Goal: Check status: Check status

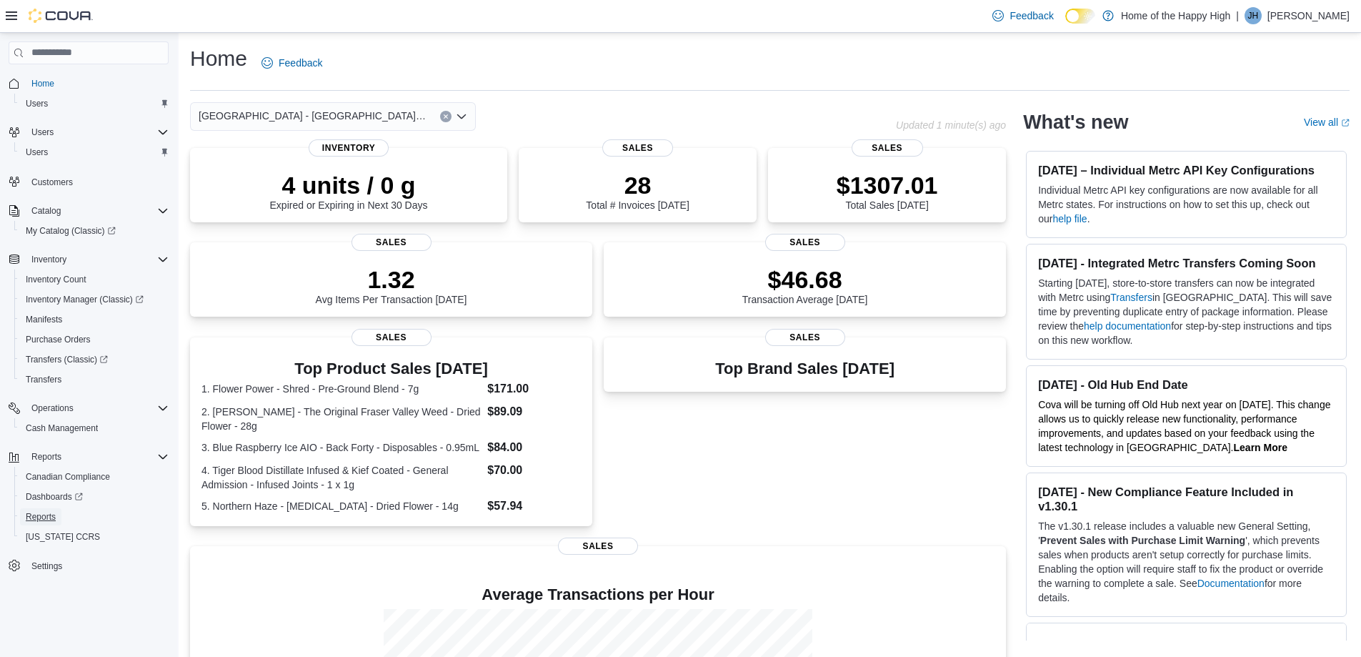
drag, startPoint x: 40, startPoint y: 516, endPoint x: 42, endPoint y: 506, distance: 10.2
click at [40, 515] on span "Reports" at bounding box center [41, 516] width 30 height 11
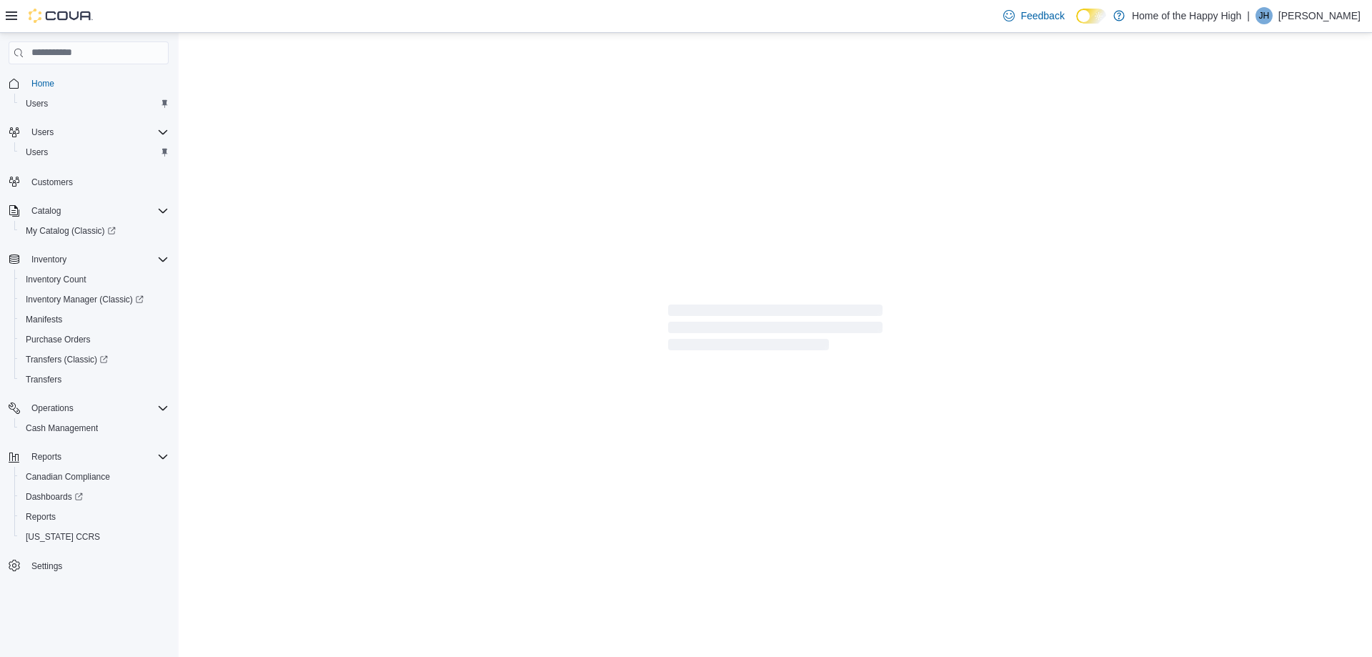
click at [13, 19] on icon at bounding box center [11, 15] width 11 height 11
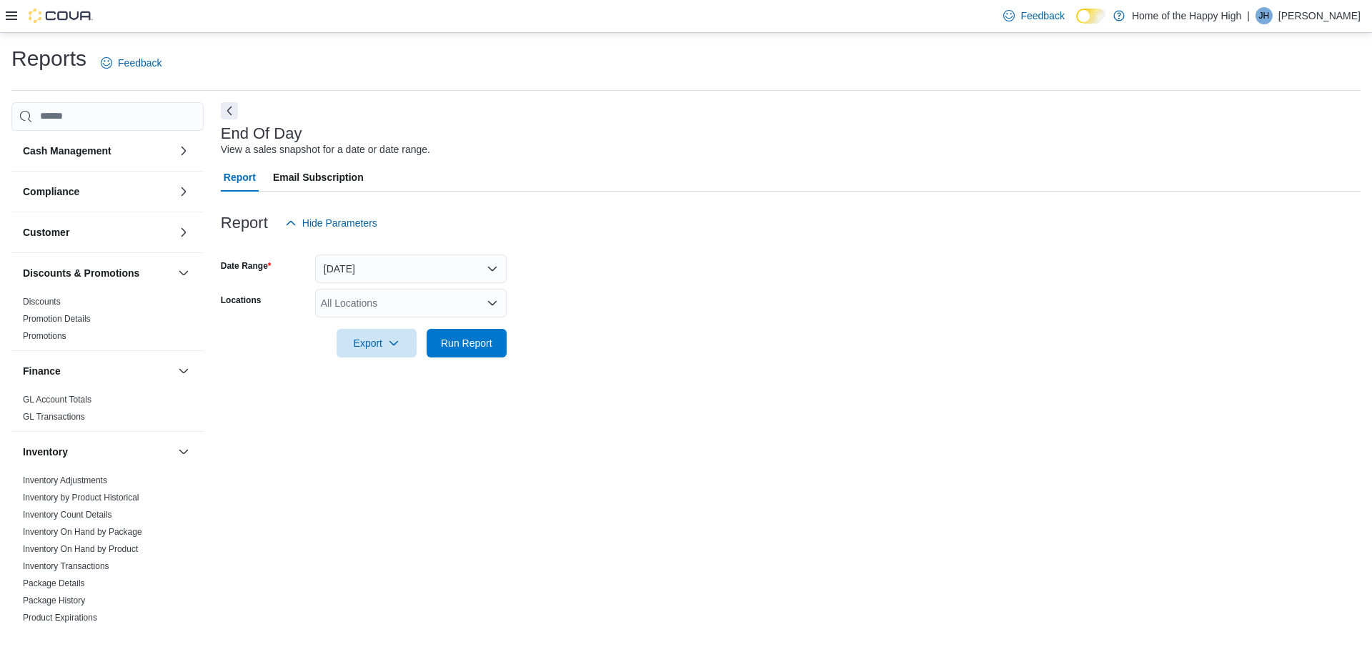
click at [352, 316] on div "All Locations" at bounding box center [411, 303] width 192 height 29
type input "****"
click at [421, 319] on button "[GEOGRAPHIC_DATA] - [GEOGRAPHIC_DATA] - Fire & Flower" at bounding box center [411, 327] width 192 height 21
click at [267, 325] on div at bounding box center [791, 322] width 1140 height 11
click at [459, 348] on span "Run Report" at bounding box center [466, 342] width 51 height 14
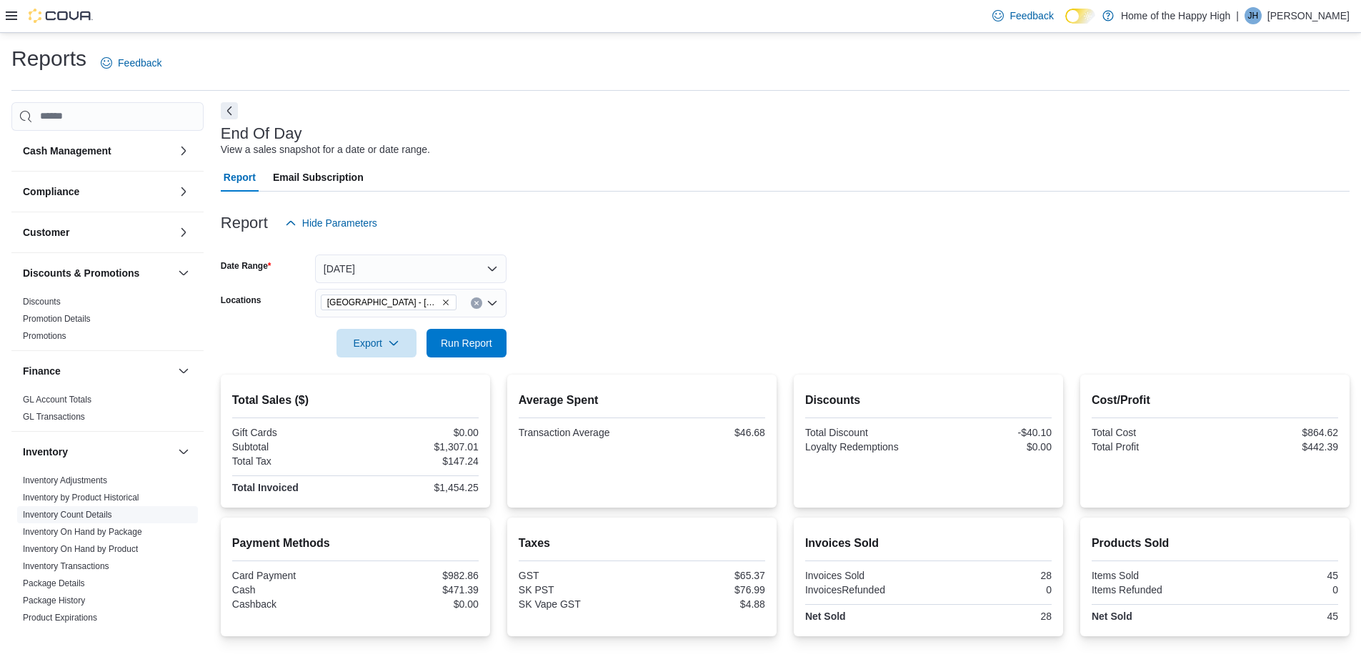
scroll to position [708, 0]
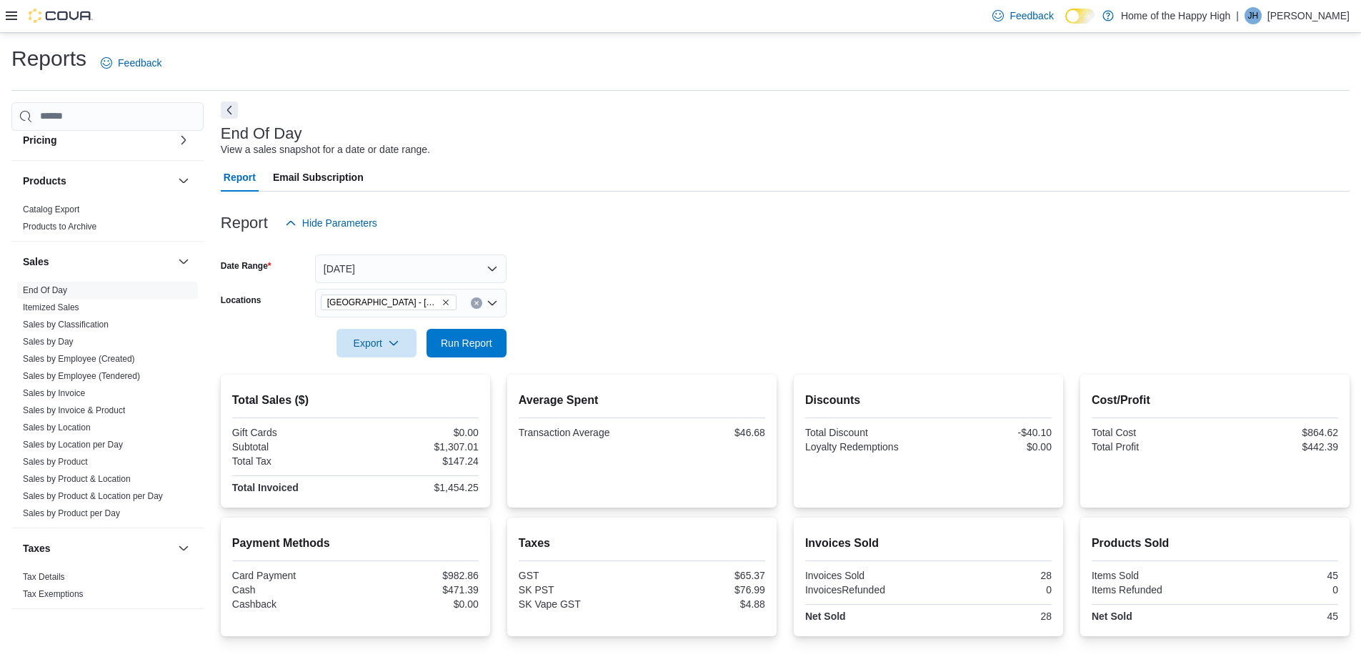
click at [228, 107] on button "Next" at bounding box center [229, 109] width 17 height 17
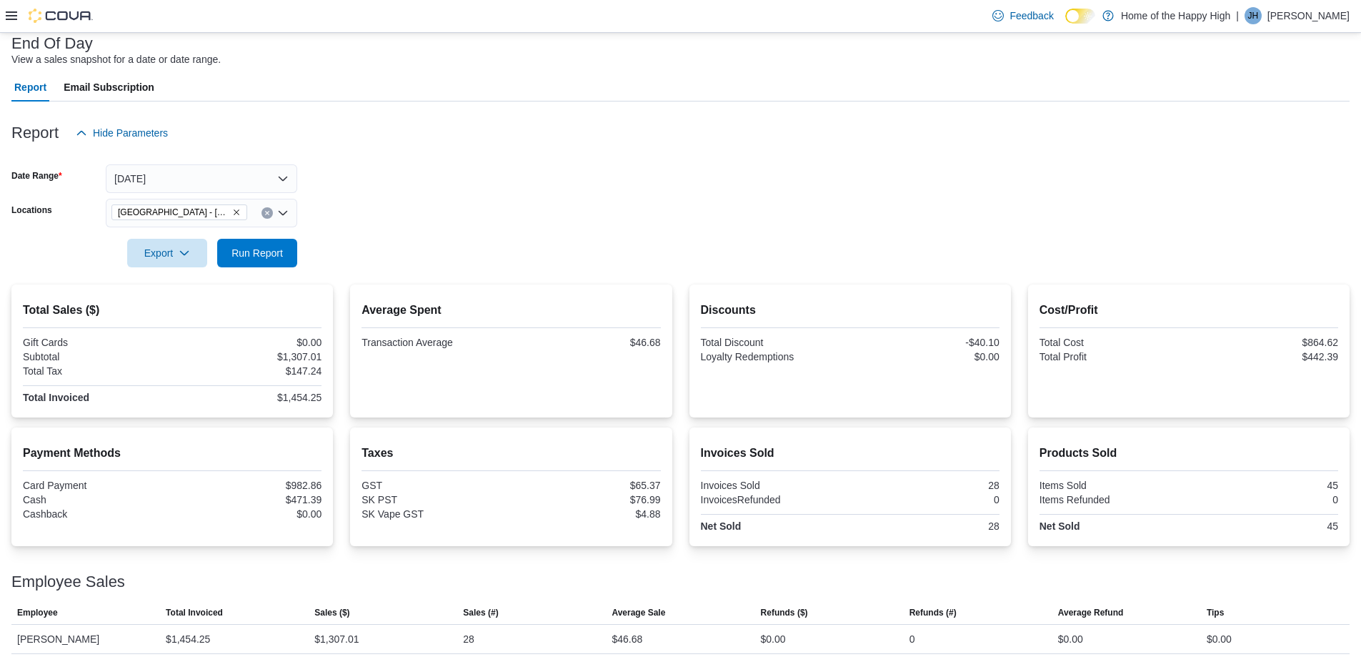
scroll to position [99, 0]
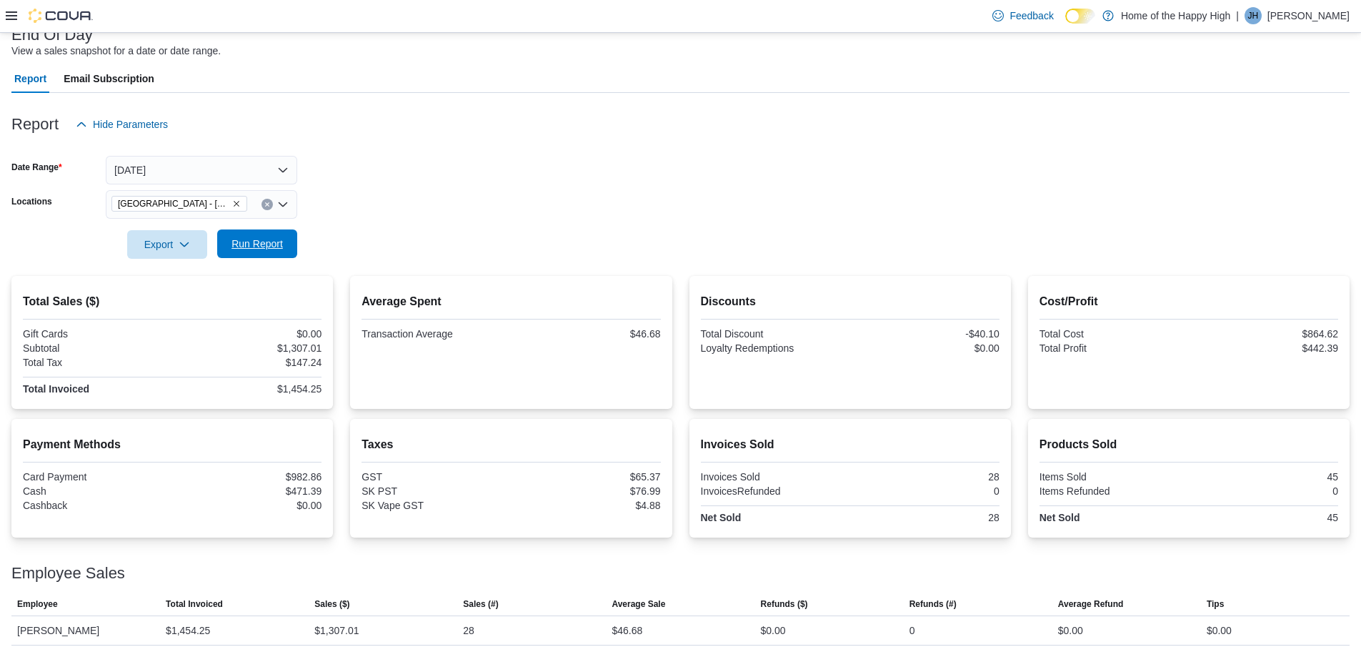
click at [268, 239] on span "Run Report" at bounding box center [257, 244] width 51 height 14
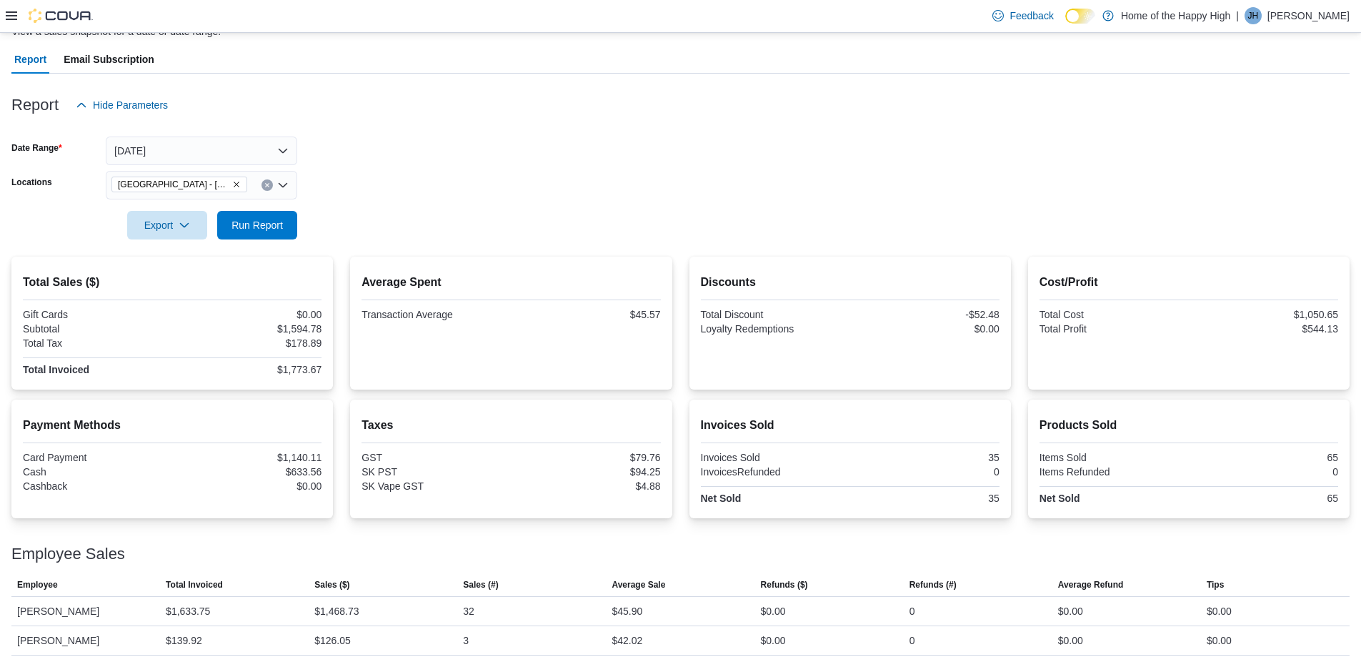
scroll to position [128, 0]
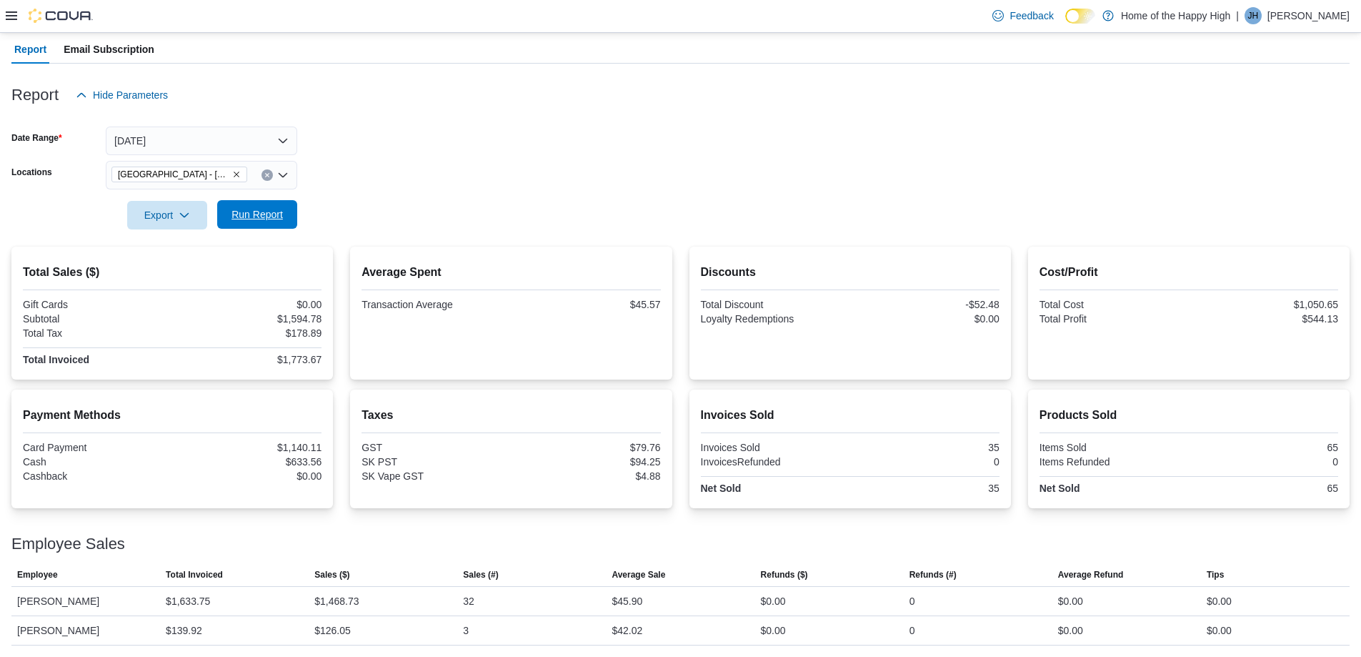
click at [260, 206] on span "Run Report" at bounding box center [257, 214] width 63 height 29
click at [243, 221] on span "Run Report" at bounding box center [257, 214] width 51 height 14
click at [258, 219] on span "Run Report" at bounding box center [257, 214] width 51 height 14
click at [254, 214] on span "Run Report" at bounding box center [257, 214] width 51 height 14
click at [252, 214] on span "Run Report" at bounding box center [257, 214] width 51 height 14
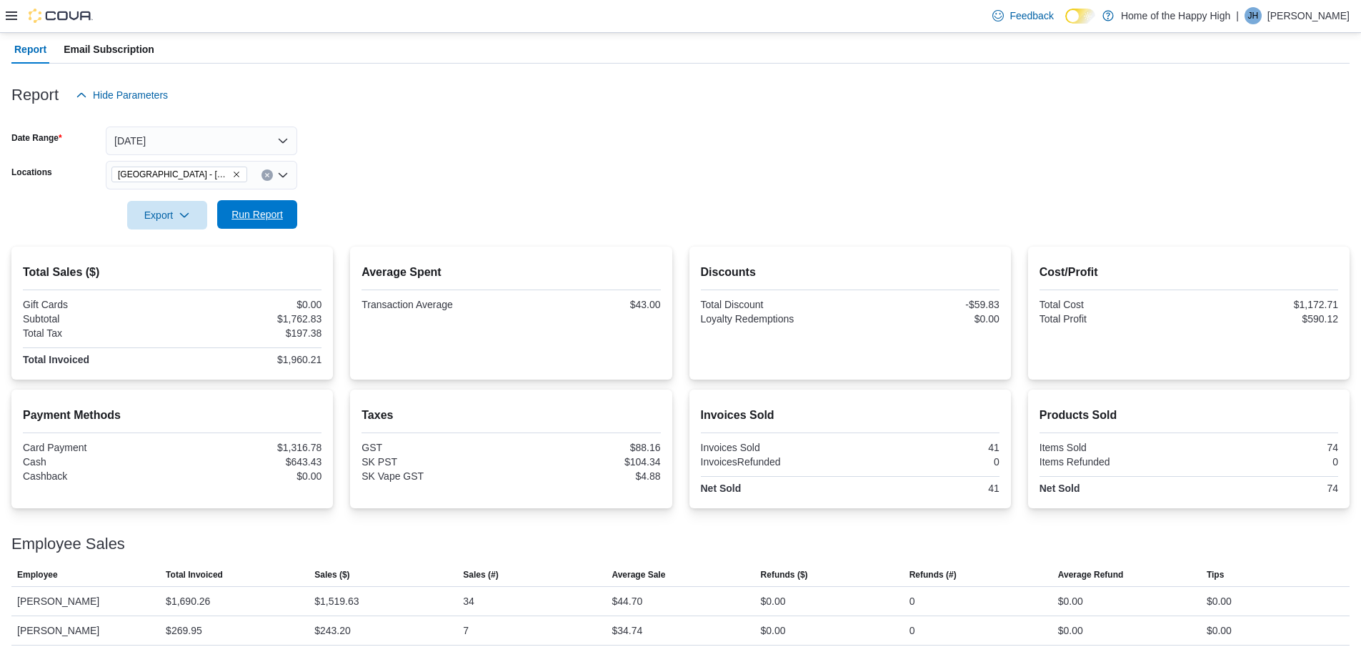
drag, startPoint x: 261, startPoint y: 204, endPoint x: 281, endPoint y: 206, distance: 20.1
click at [261, 204] on span "Run Report" at bounding box center [257, 214] width 63 height 29
click at [265, 212] on span "Run Report" at bounding box center [257, 215] width 51 height 14
click at [264, 209] on span "Run Report" at bounding box center [257, 214] width 51 height 14
drag, startPoint x: 66, startPoint y: 224, endPoint x: 0, endPoint y: 3, distance: 230.6
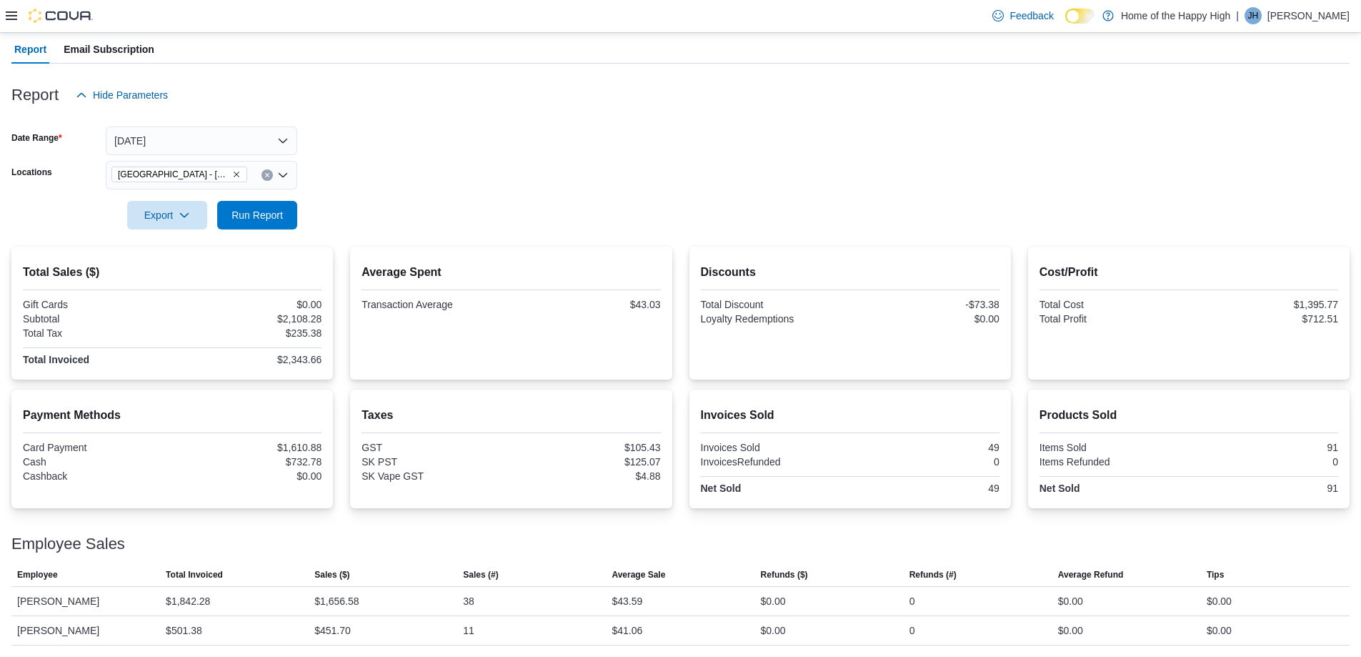
click at [65, 219] on div "Export Run Report" at bounding box center [154, 215] width 286 height 29
click at [11, 12] on icon at bounding box center [11, 15] width 11 height 9
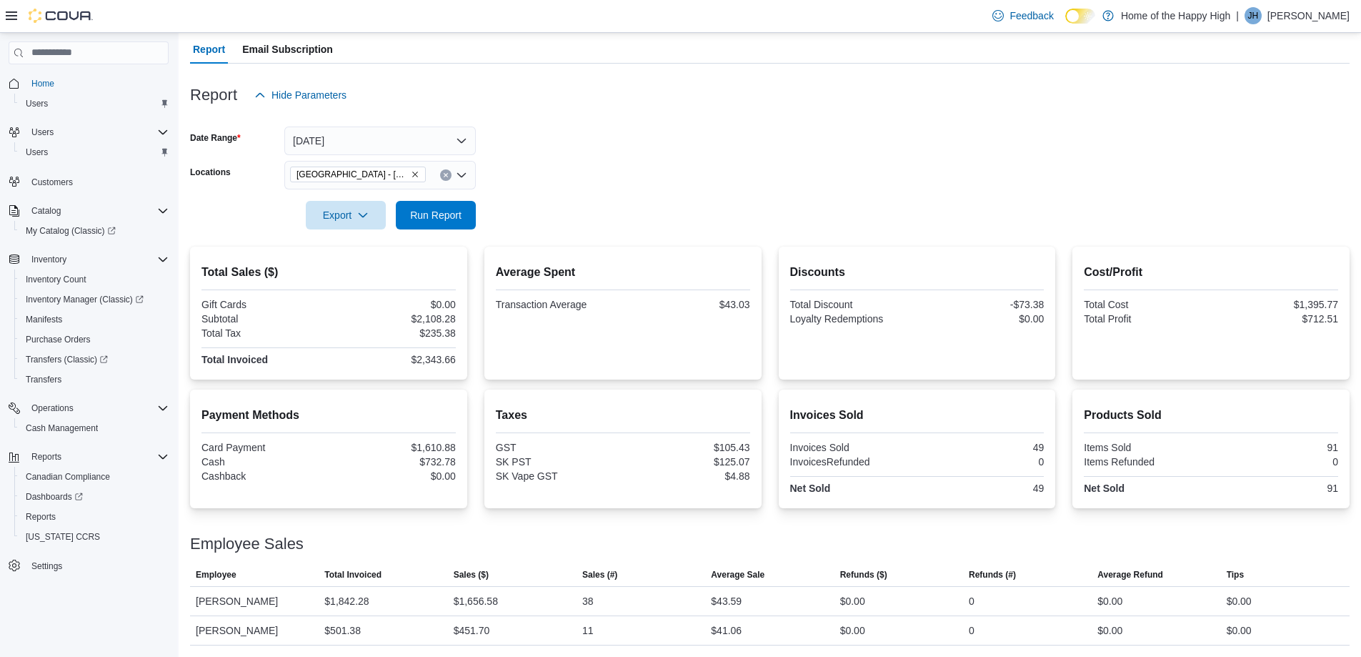
click at [7, 19] on icon at bounding box center [11, 15] width 11 height 11
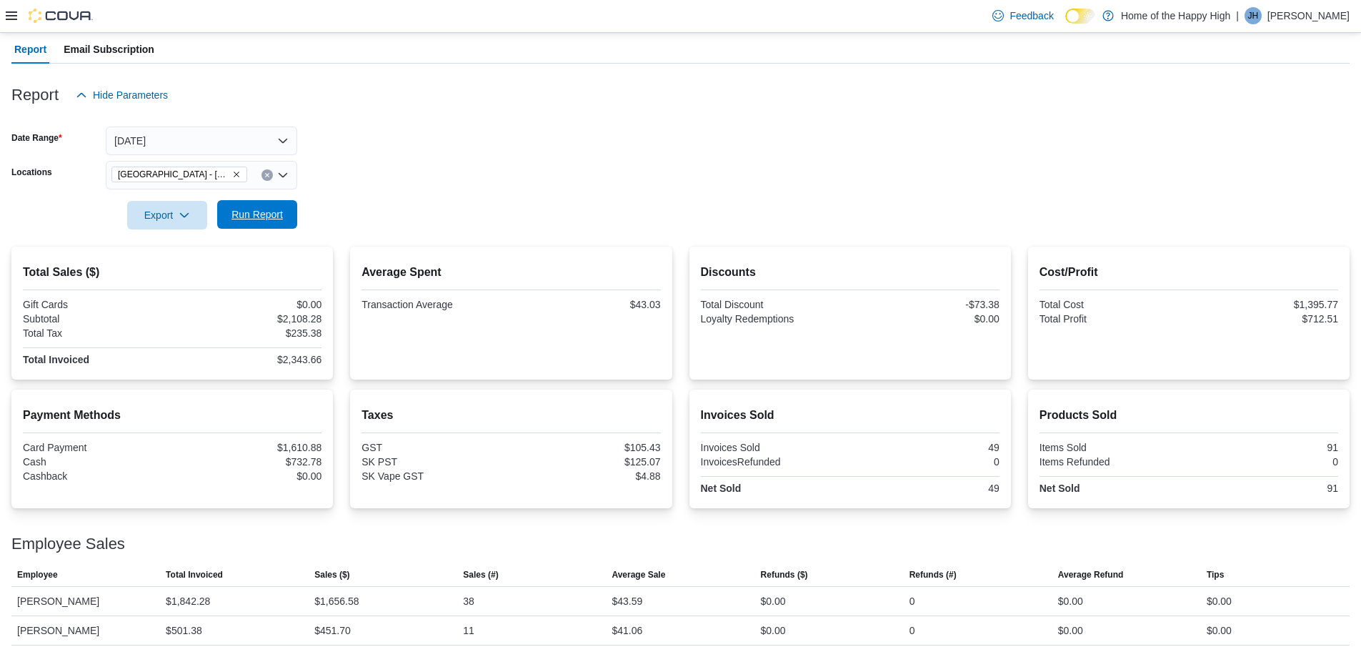
click at [244, 208] on span "Run Report" at bounding box center [257, 214] width 51 height 14
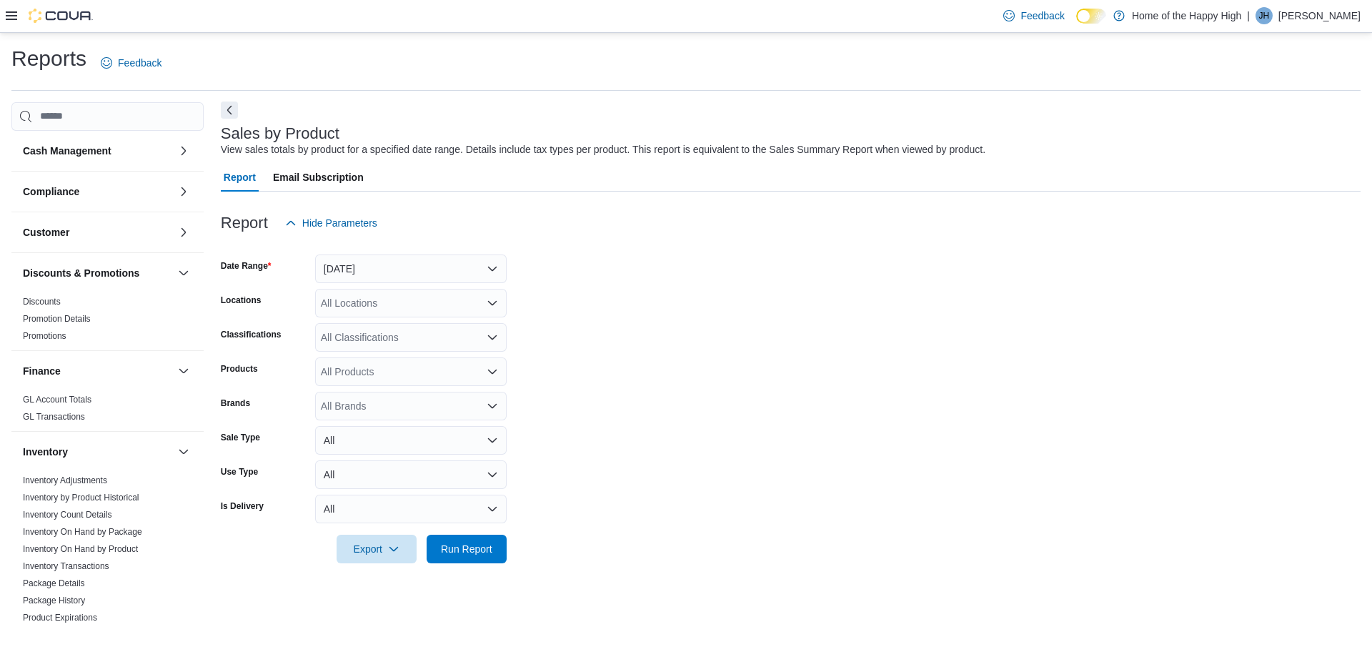
click at [227, 113] on button "Next" at bounding box center [229, 109] width 17 height 17
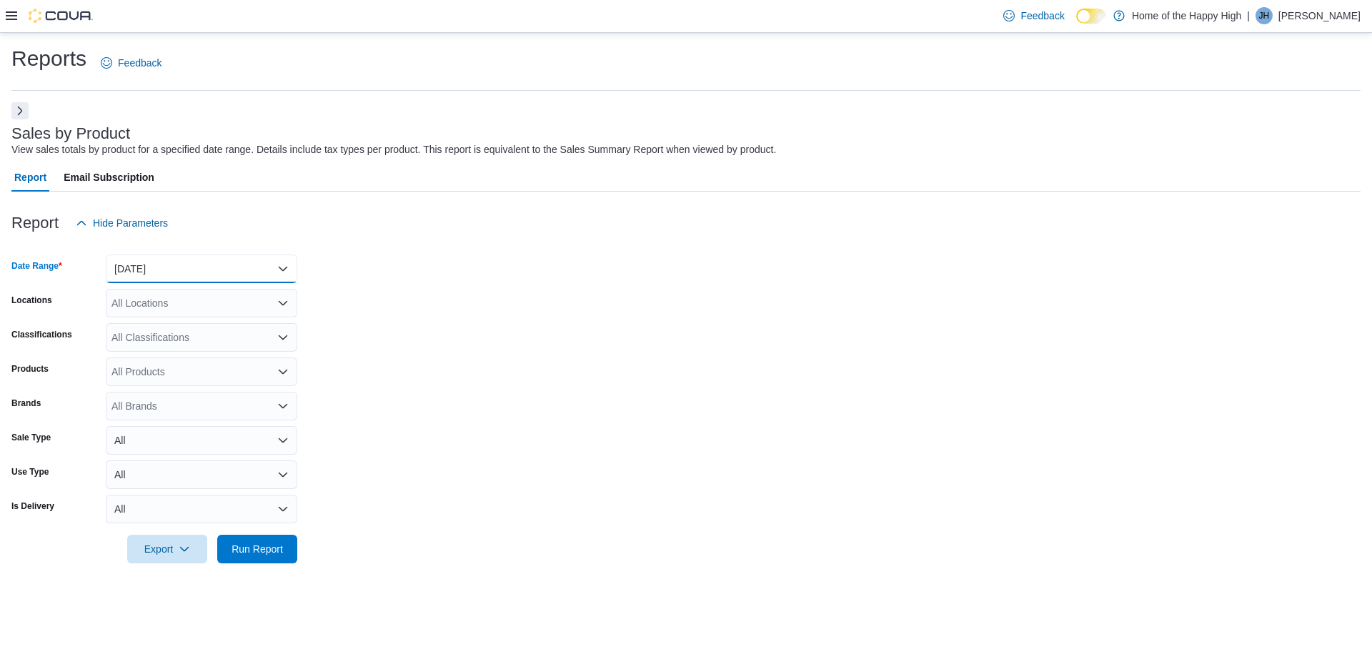
click at [166, 269] on button "Yesterday" at bounding box center [202, 268] width 192 height 29
click at [571, 228] on div "Report Hide Parameters" at bounding box center [685, 223] width 1349 height 29
click at [156, 272] on button "Yesterday" at bounding box center [202, 268] width 192 height 29
click at [542, 343] on form "Date Range Yesterday Locations All Locations Classifications All Classification…" at bounding box center [685, 400] width 1349 height 326
click at [166, 260] on button "Yesterday" at bounding box center [202, 268] width 192 height 29
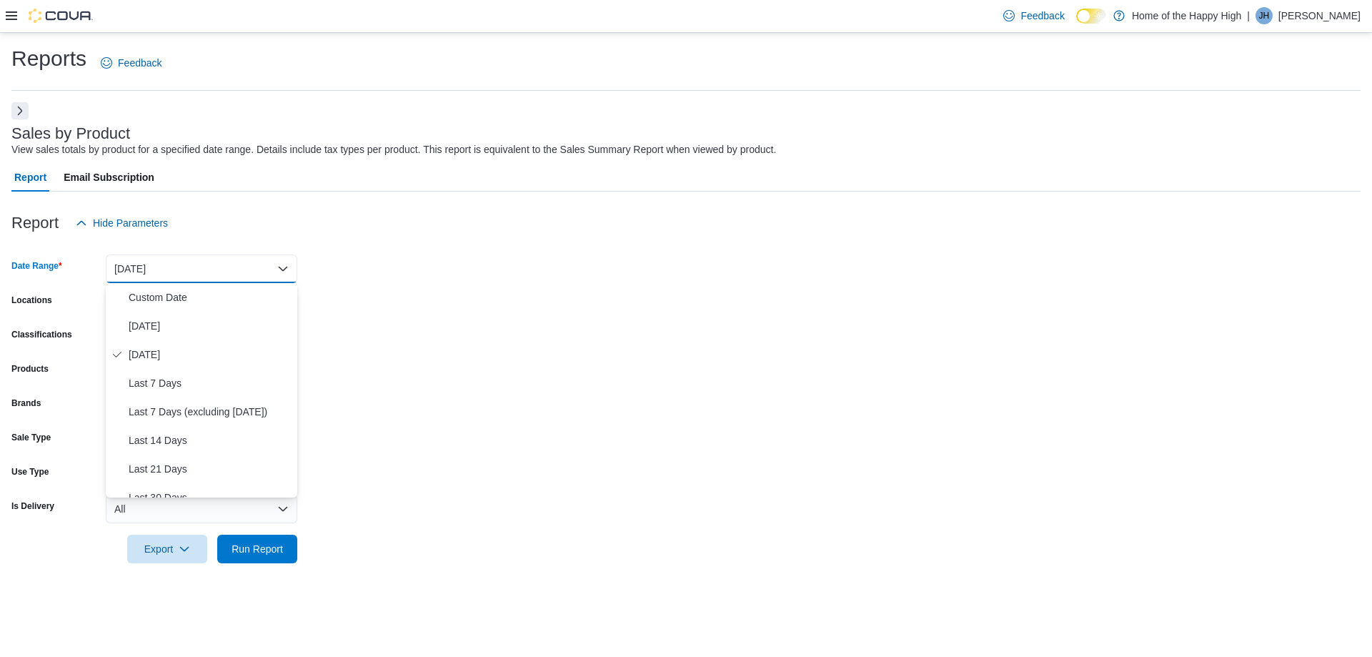
click at [556, 290] on form "Date Range Yesterday Locations All Locations Classifications All Classification…" at bounding box center [685, 400] width 1349 height 326
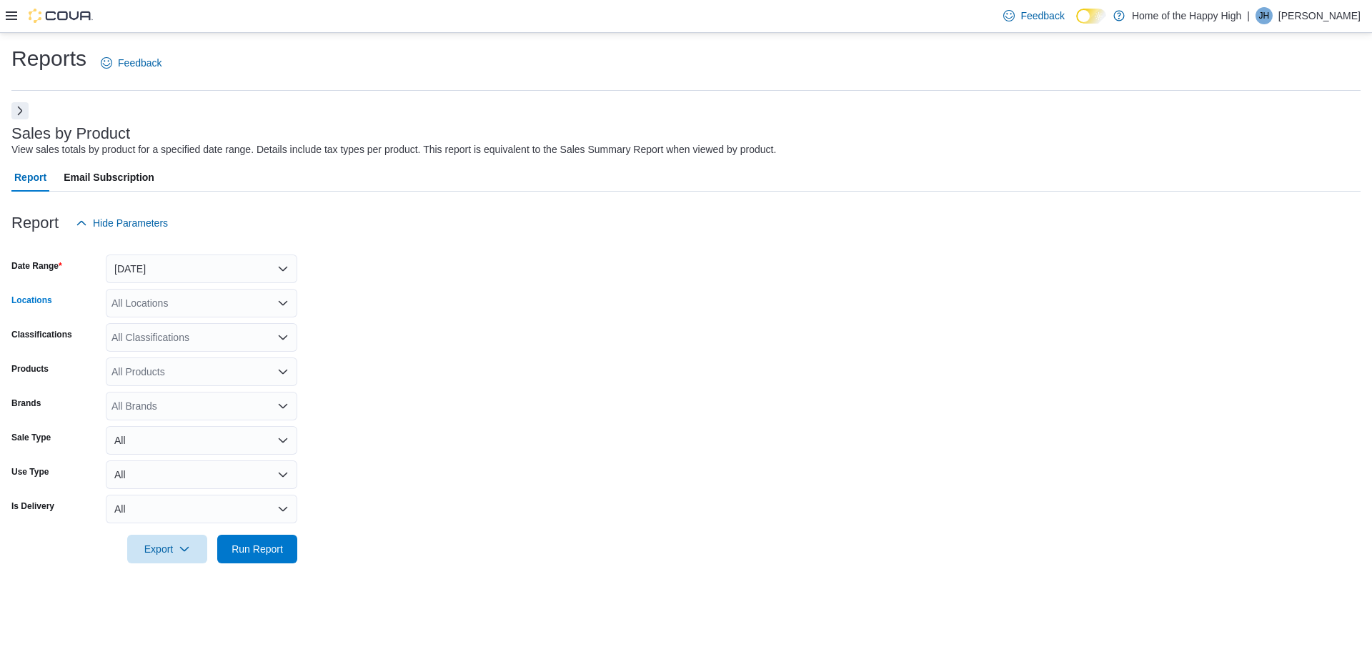
click at [149, 303] on div "All Locations" at bounding box center [202, 303] width 192 height 29
type input "****"
click at [212, 324] on span "[GEOGRAPHIC_DATA] - [GEOGRAPHIC_DATA] - Fire & Flower" at bounding box center [308, 327] width 286 height 14
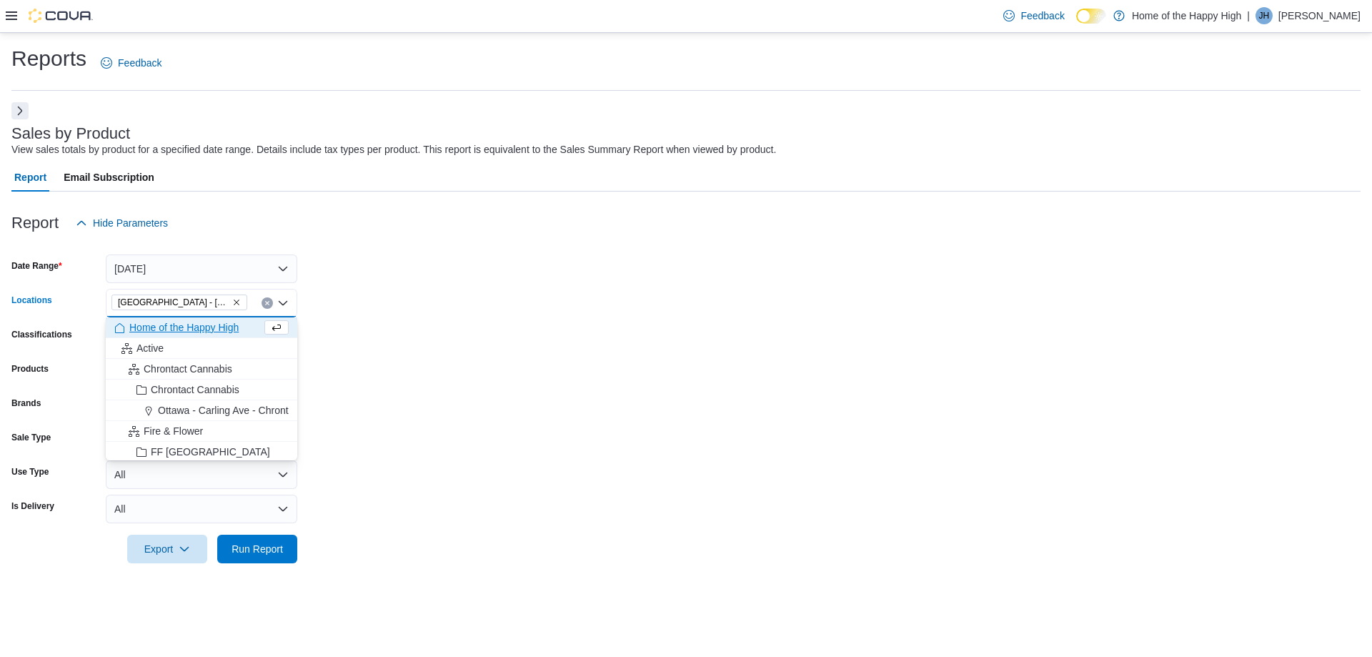
click at [465, 292] on form "Date Range Yesterday Locations Battleford - Battleford Crossing - Fire & Flower…" at bounding box center [685, 400] width 1349 height 326
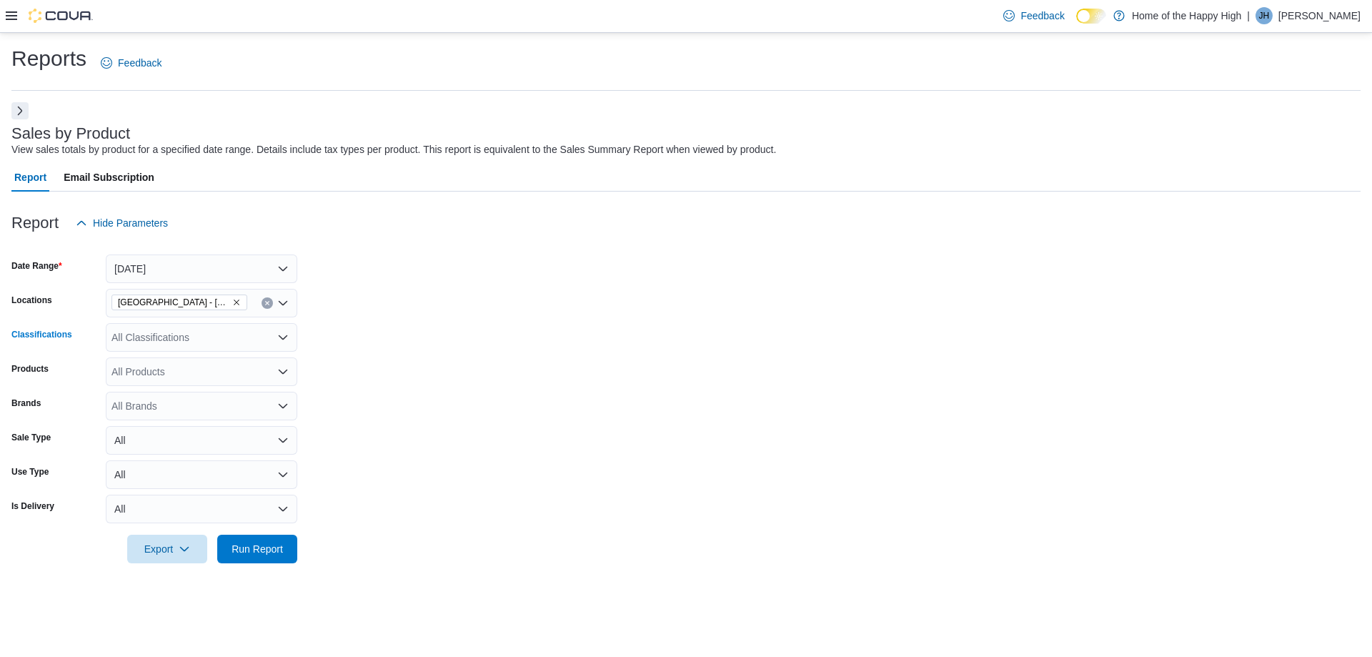
click at [171, 338] on div "All Classifications" at bounding box center [202, 337] width 192 height 29
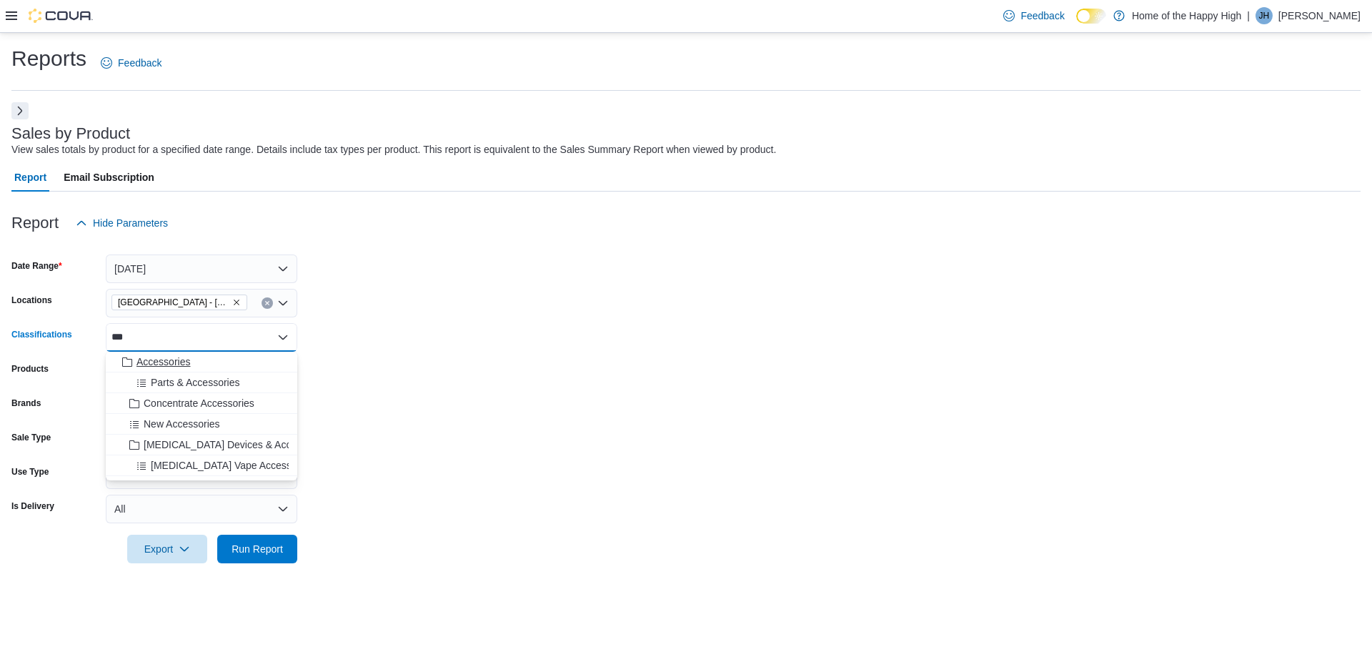
type input "***"
click at [178, 358] on span "Accessories" at bounding box center [163, 361] width 54 height 14
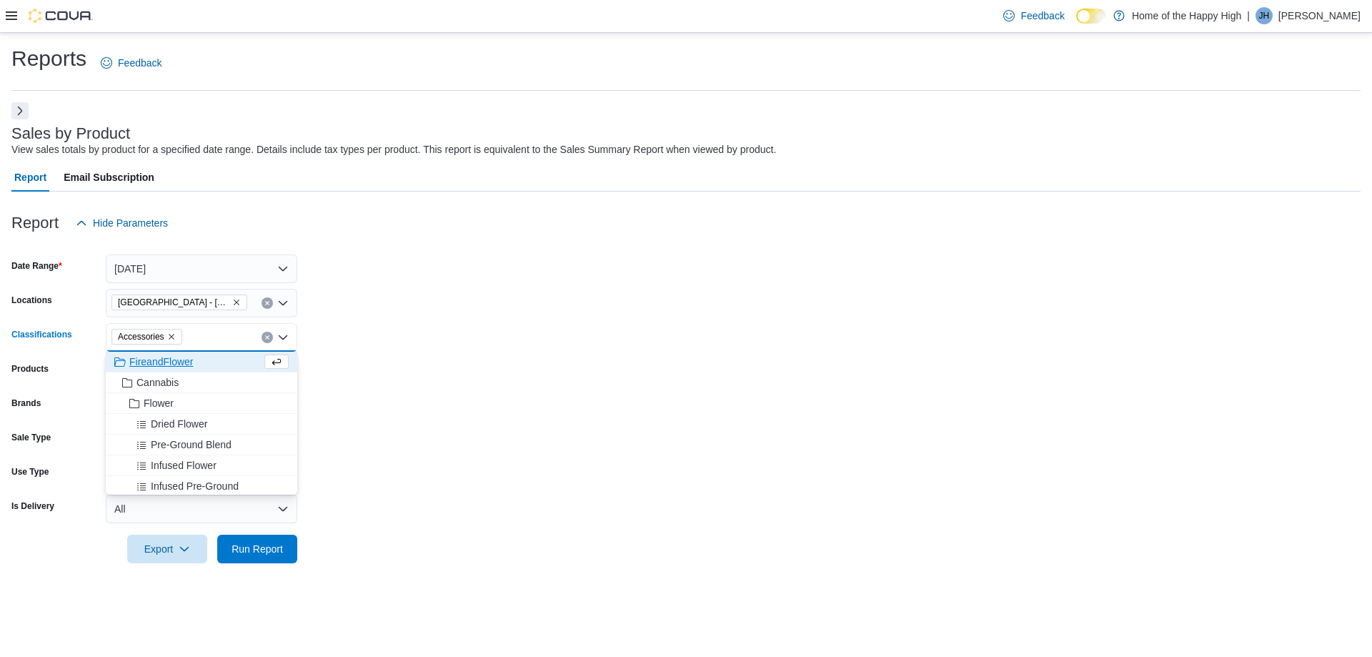
click at [447, 322] on form "Date Range Yesterday Locations Battleford - Battleford Crossing - Fire & Flower…" at bounding box center [685, 400] width 1349 height 326
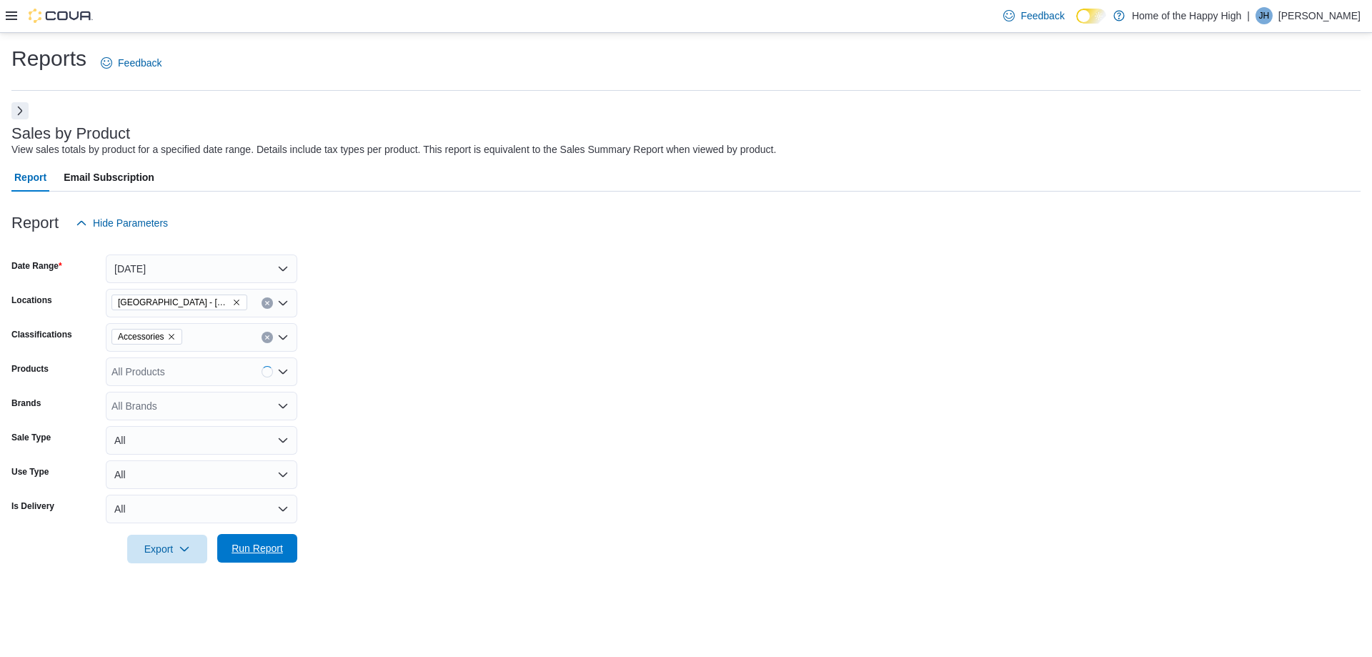
click at [272, 556] on span "Run Report" at bounding box center [257, 548] width 63 height 29
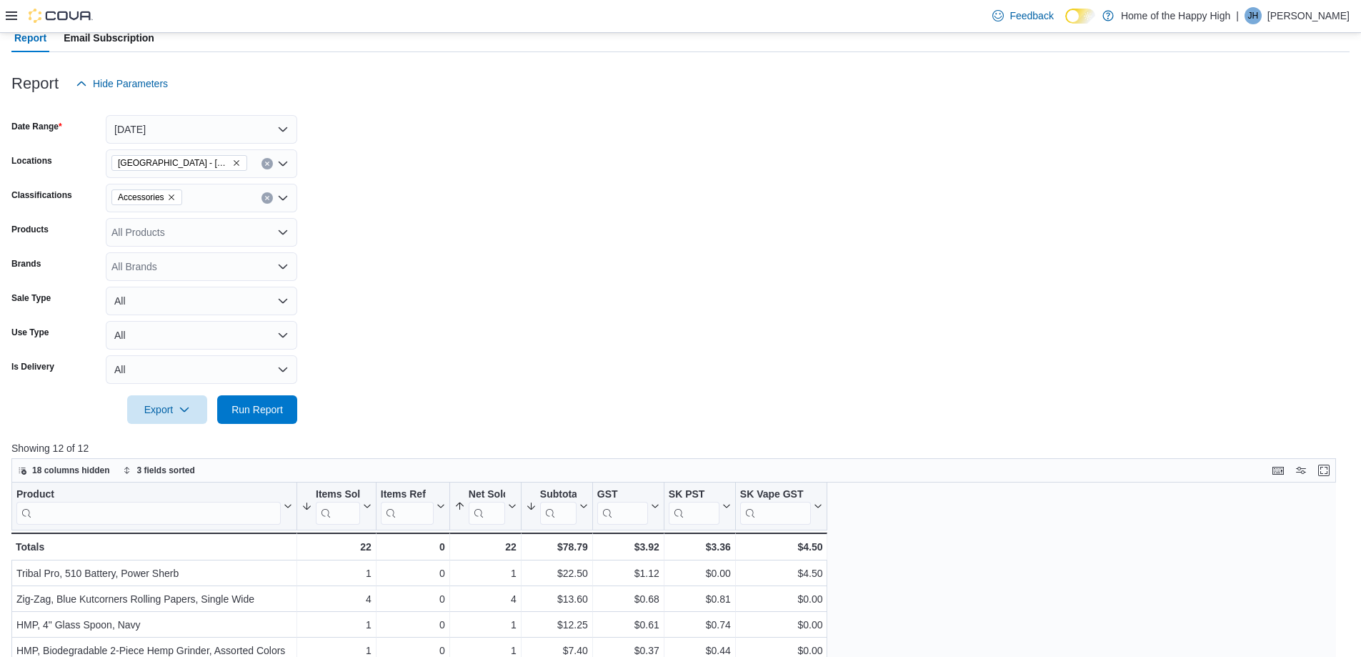
scroll to position [357, 0]
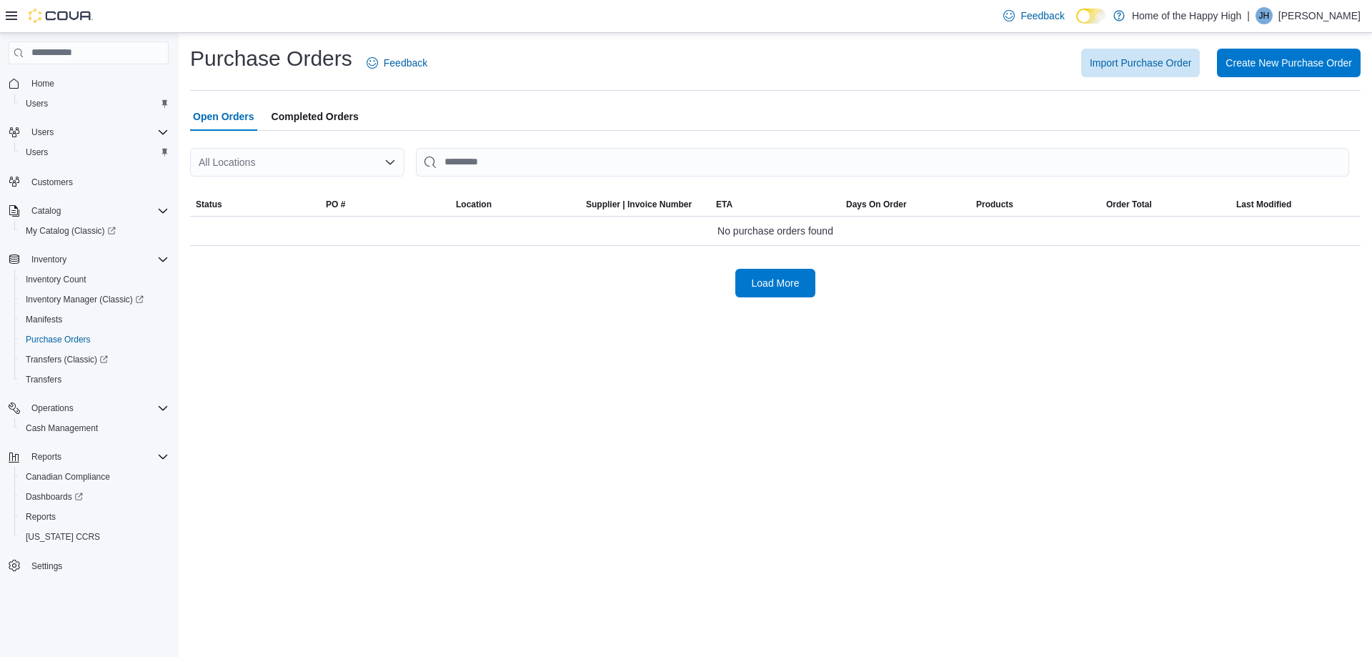
click at [314, 159] on div "All Locations" at bounding box center [297, 162] width 214 height 29
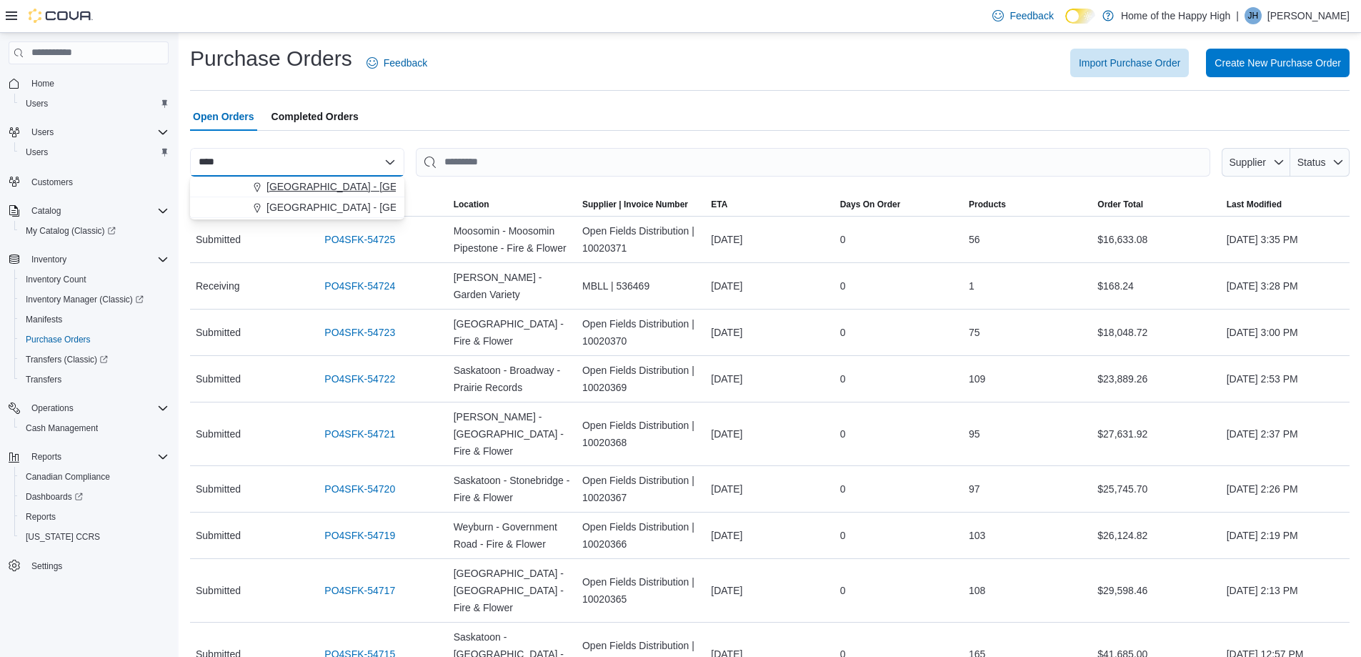
type input "****"
click at [320, 187] on span "[GEOGRAPHIC_DATA] - [GEOGRAPHIC_DATA] - Fire & Flower" at bounding box center [410, 186] width 286 height 14
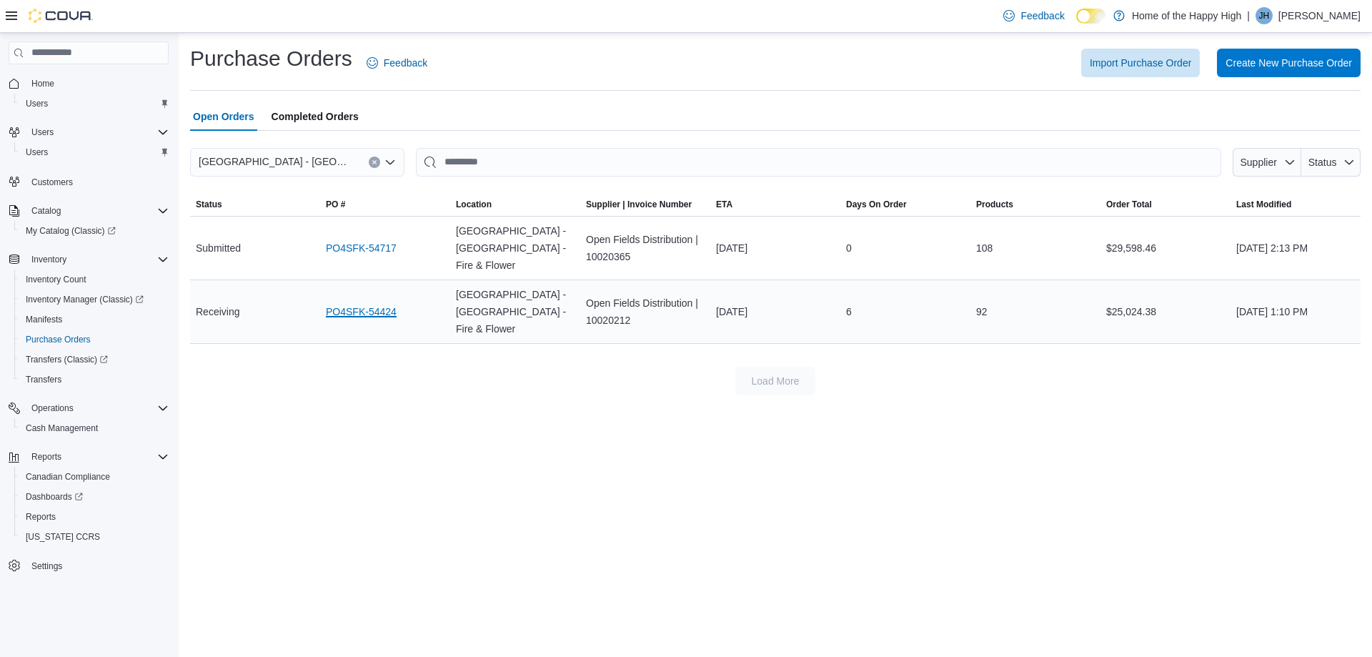
click at [362, 303] on link "PO4SFK-54424" at bounding box center [361, 311] width 71 height 17
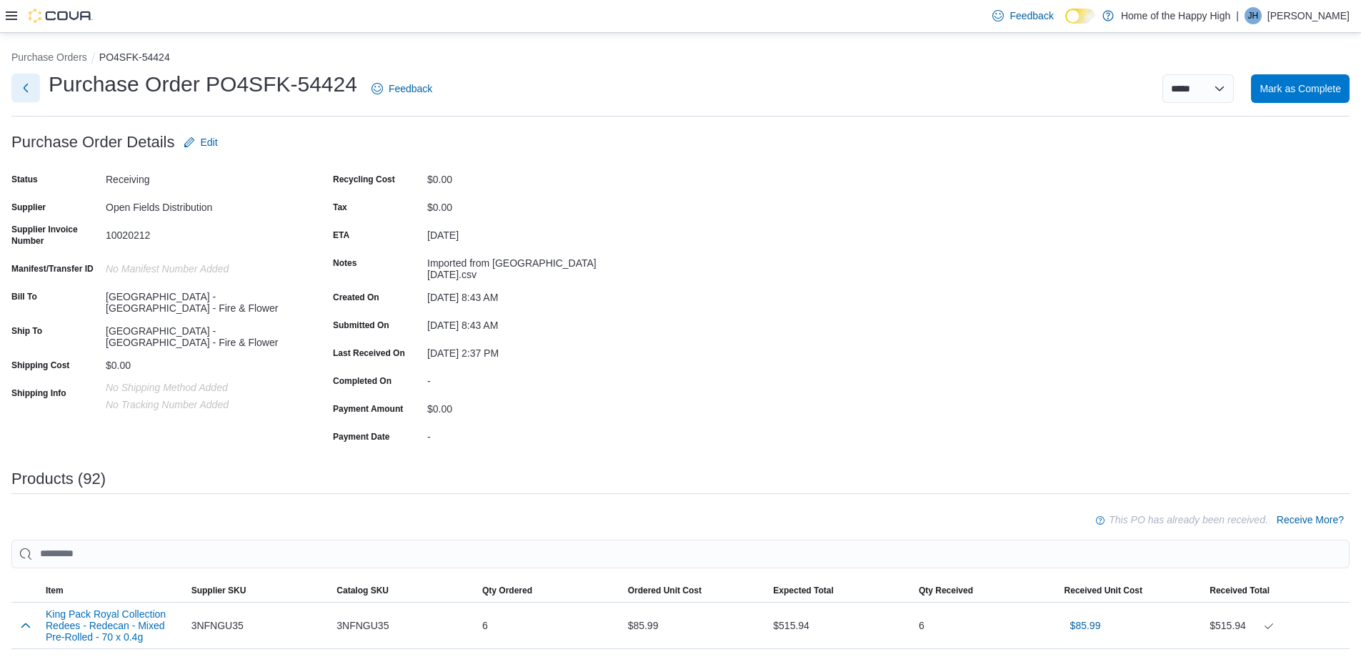
click at [28, 90] on button "Next" at bounding box center [25, 88] width 29 height 29
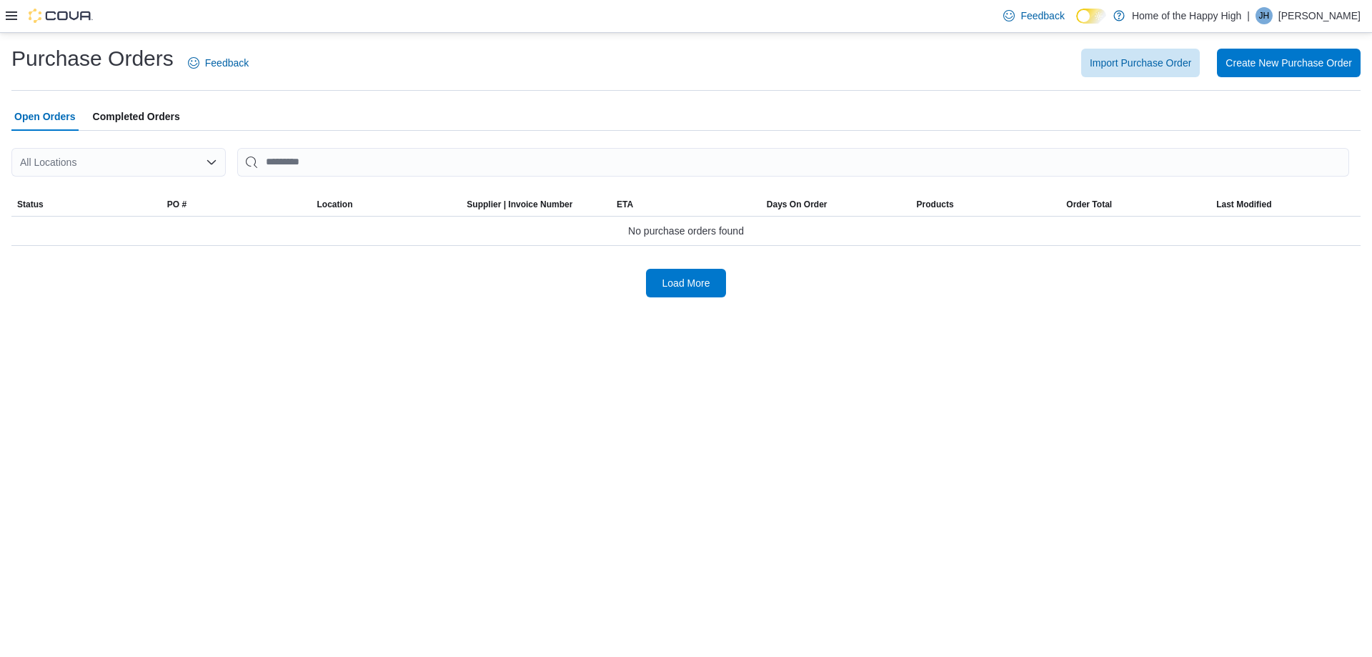
click at [89, 157] on div "All Locations" at bounding box center [118, 162] width 214 height 29
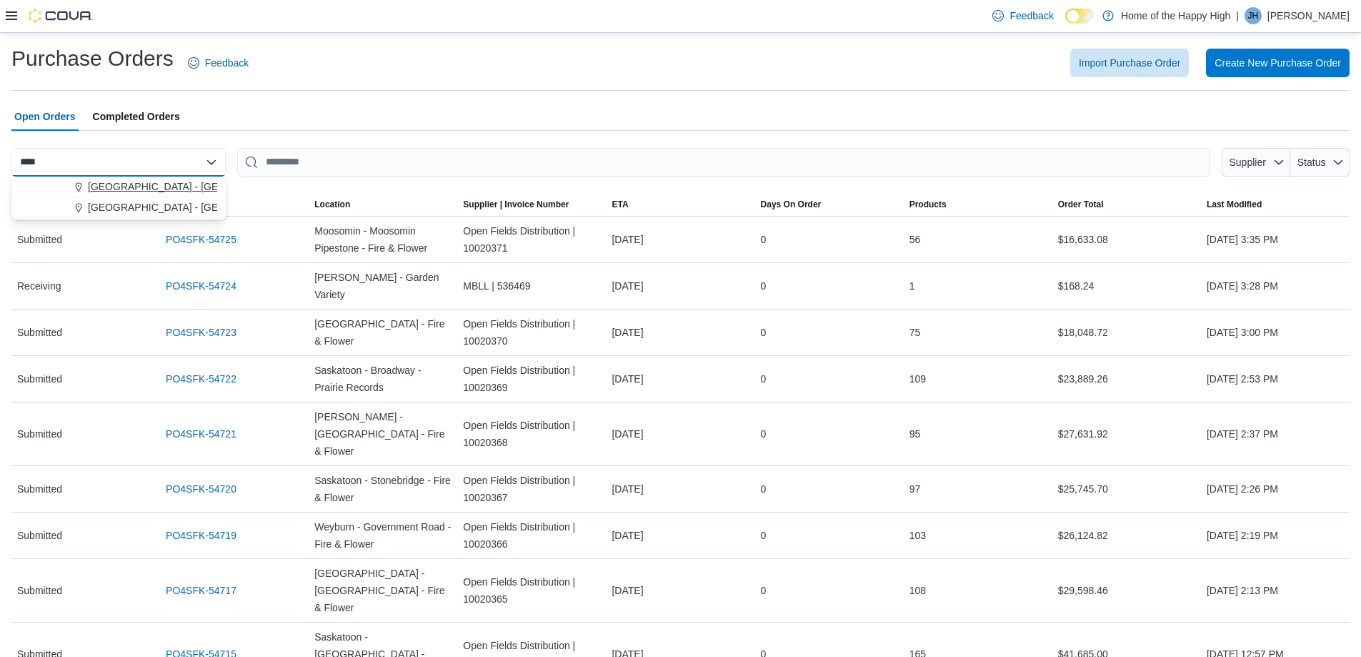
type input "****"
click at [141, 182] on span "[GEOGRAPHIC_DATA] - [GEOGRAPHIC_DATA] - Fire & Flower" at bounding box center [231, 186] width 286 height 14
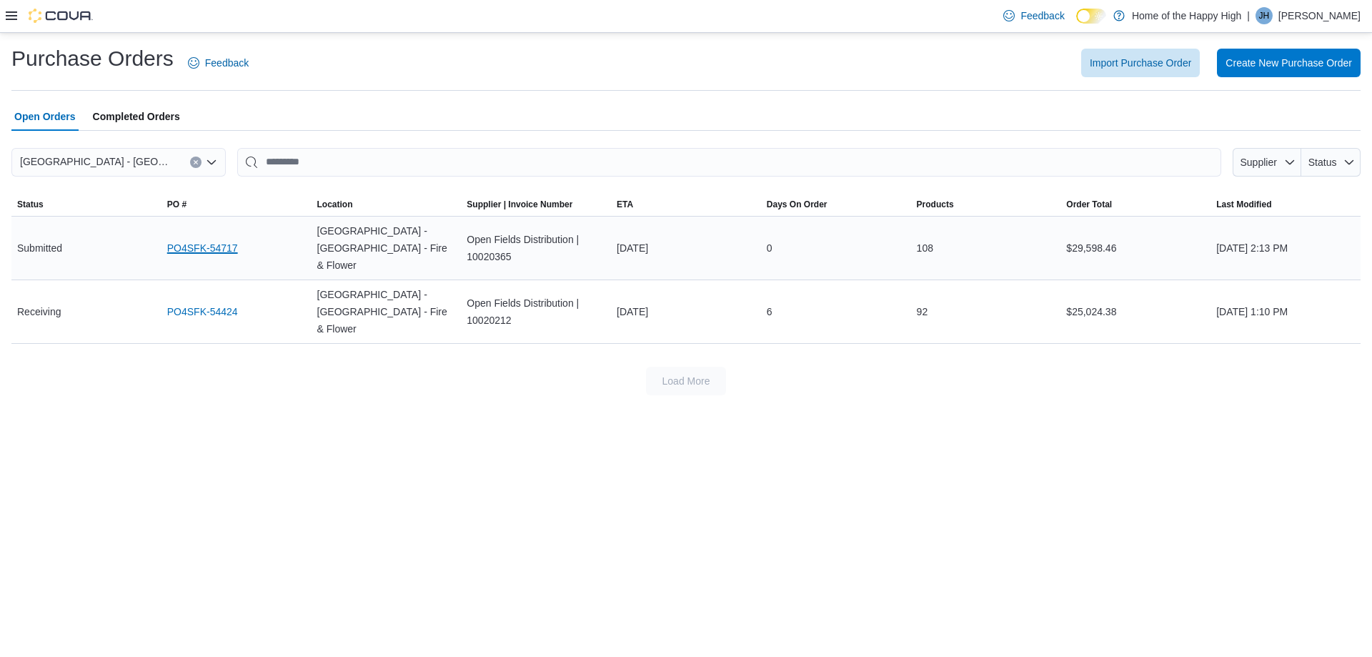
click at [184, 240] on link "PO4SFK-54717" at bounding box center [202, 247] width 71 height 17
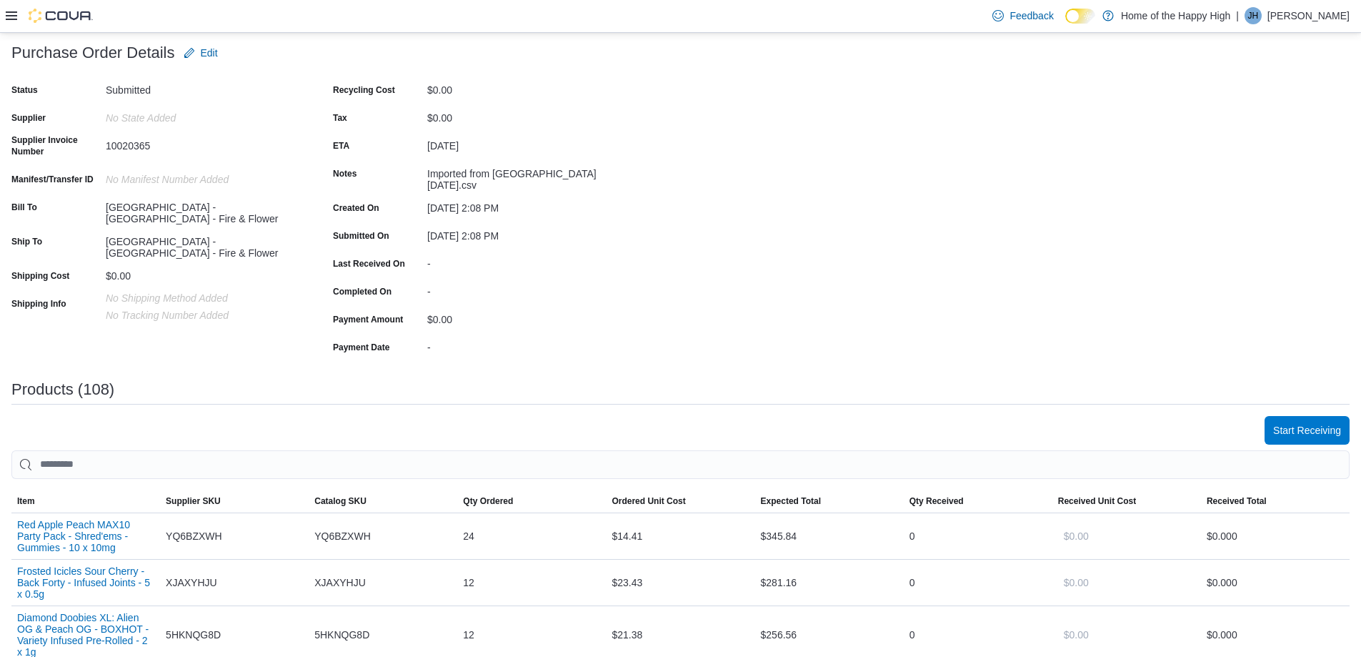
scroll to position [143, 0]
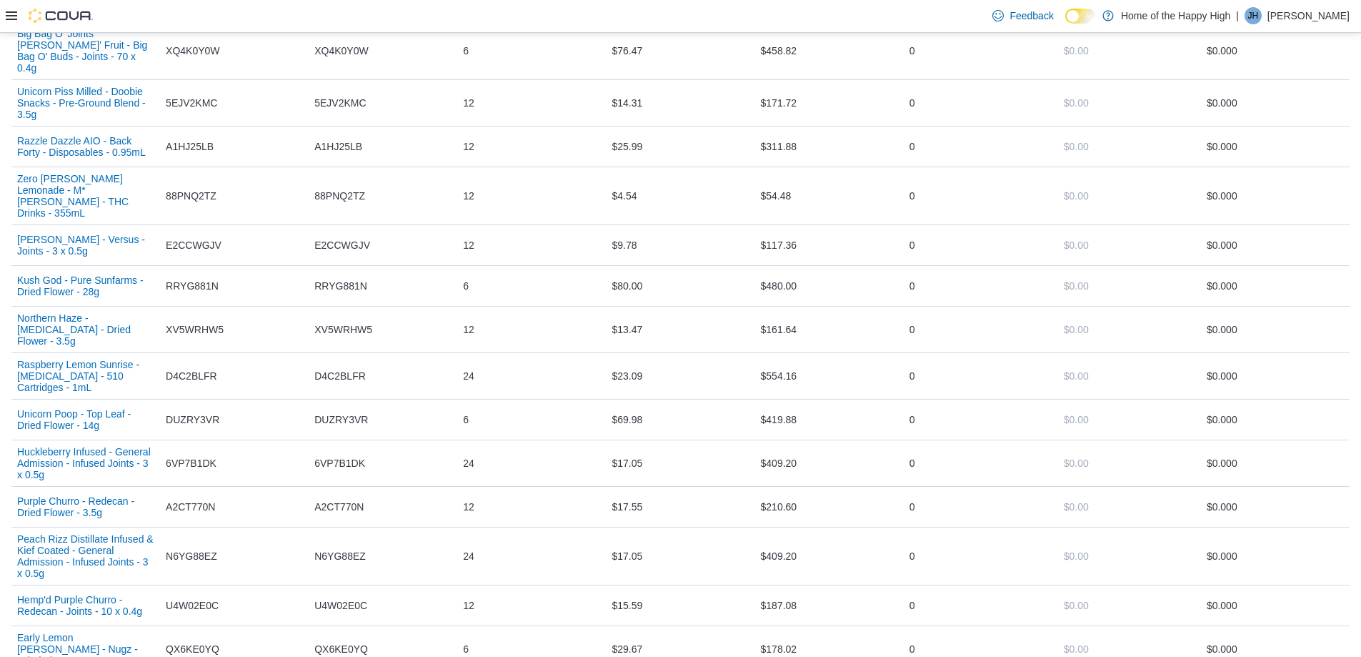
scroll to position [4788, 0]
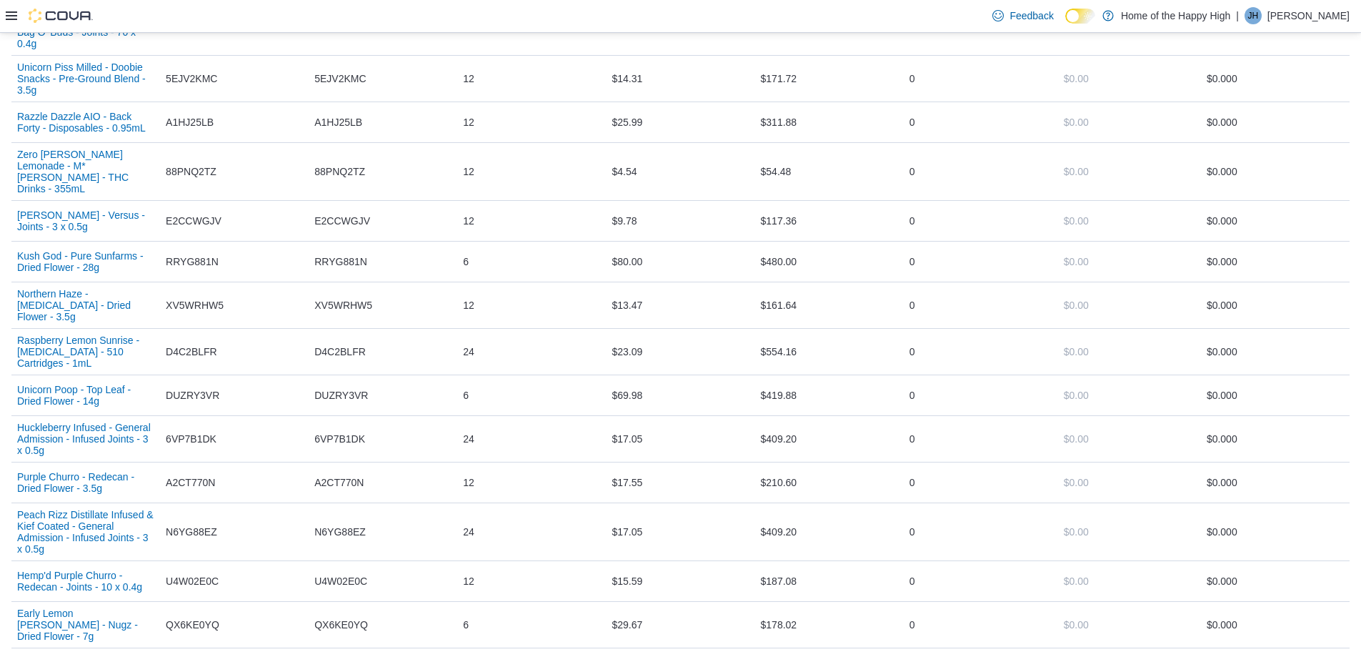
drag, startPoint x: 274, startPoint y: 499, endPoint x: 312, endPoint y: 574, distance: 84.4
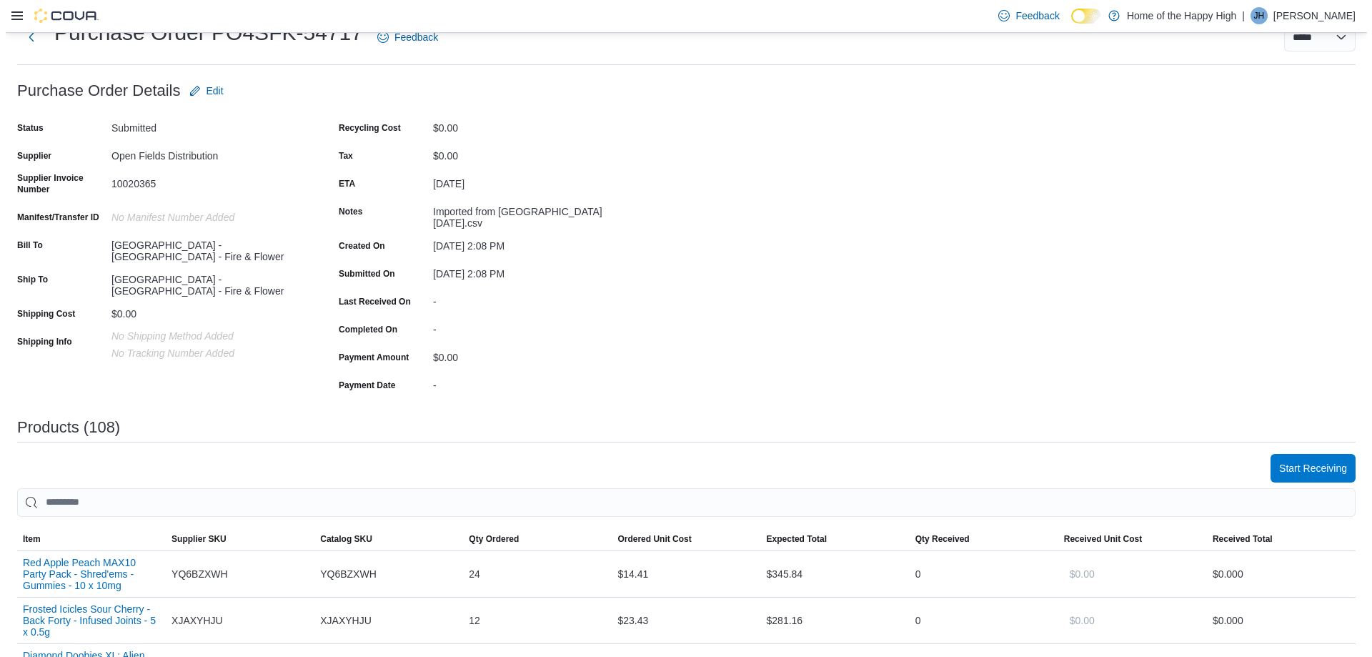
scroll to position [0, 0]
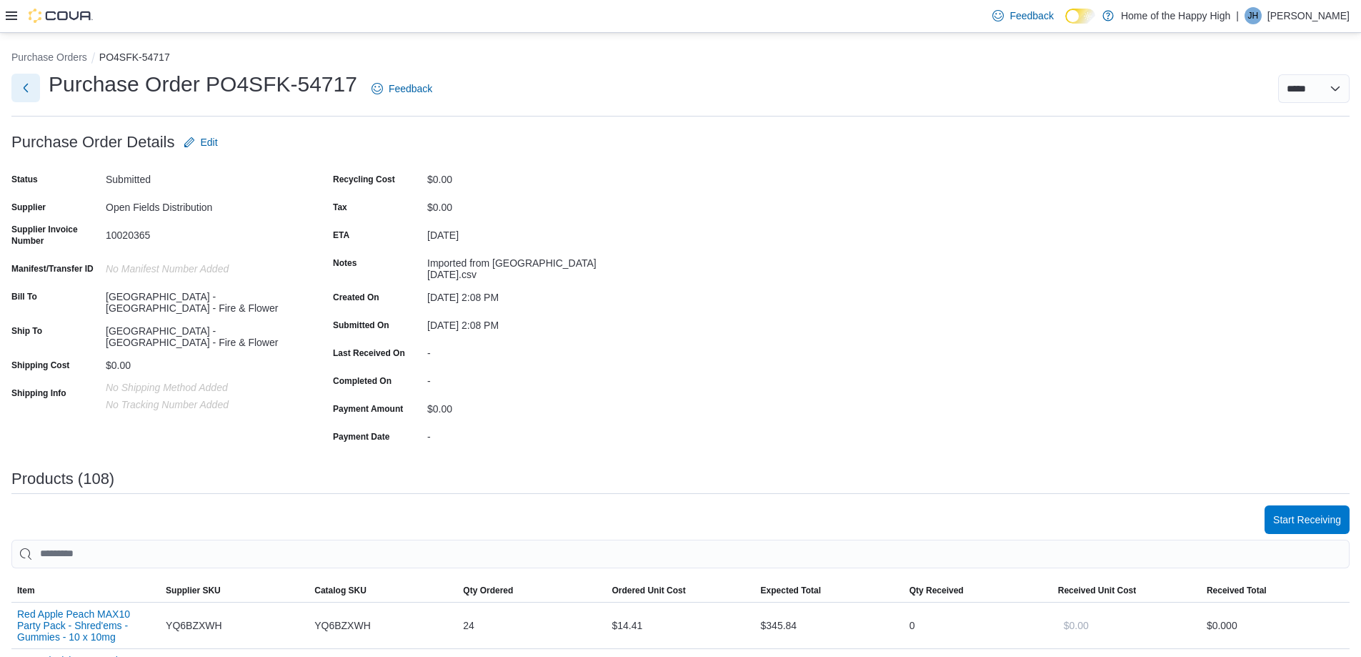
click at [33, 86] on button "Next" at bounding box center [25, 88] width 29 height 29
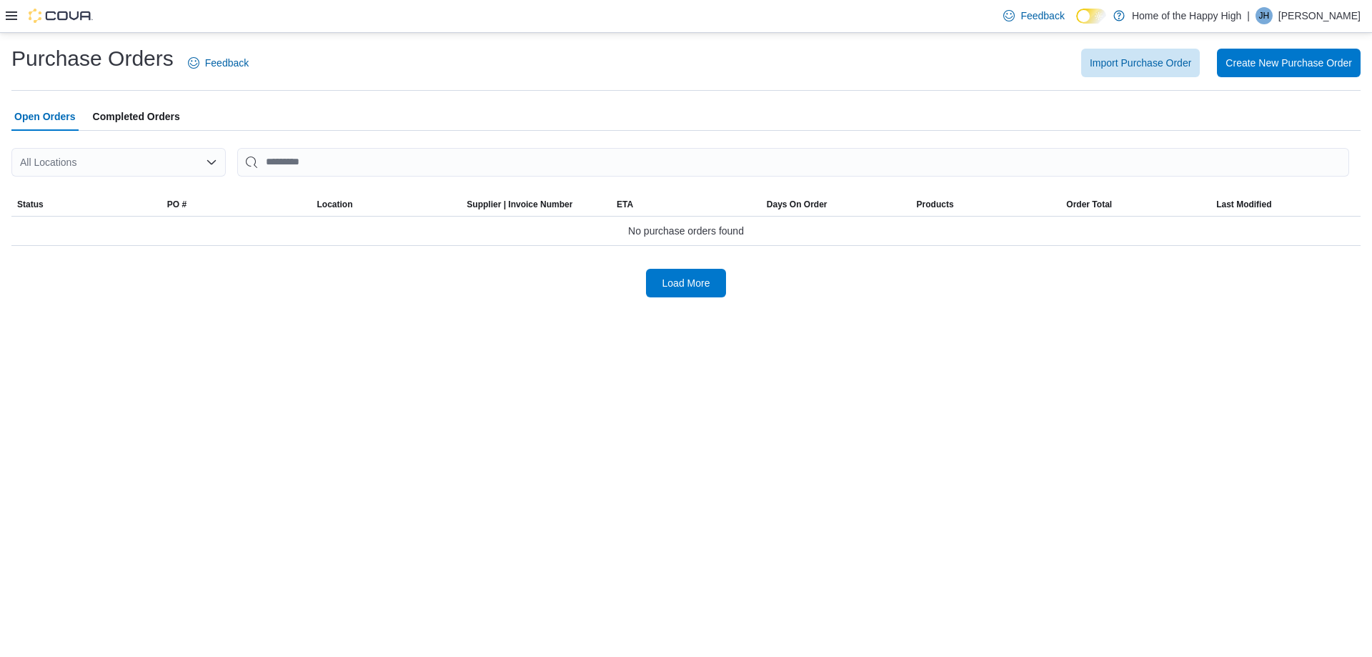
click at [121, 161] on div "All Locations" at bounding box center [118, 162] width 214 height 29
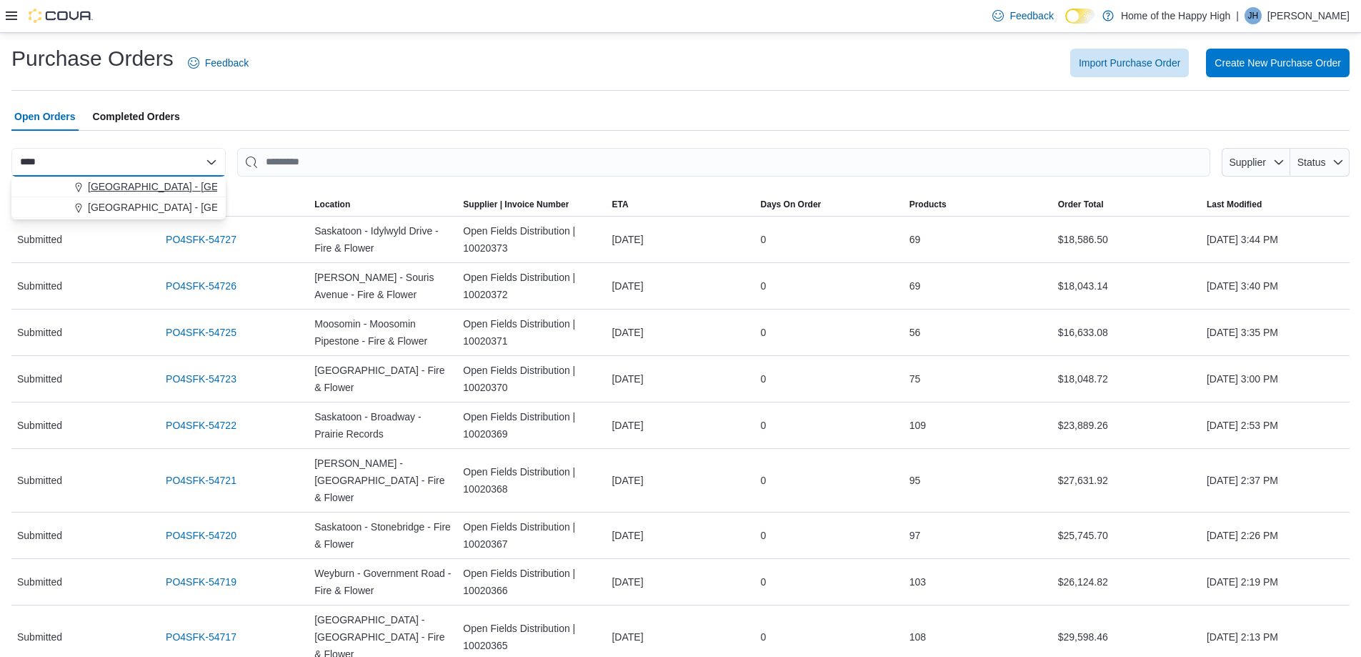
type input "****"
click at [134, 183] on span "[GEOGRAPHIC_DATA] - [GEOGRAPHIC_DATA] - Fire & Flower" at bounding box center [231, 186] width 286 height 14
